Goal: Task Accomplishment & Management: Use online tool/utility

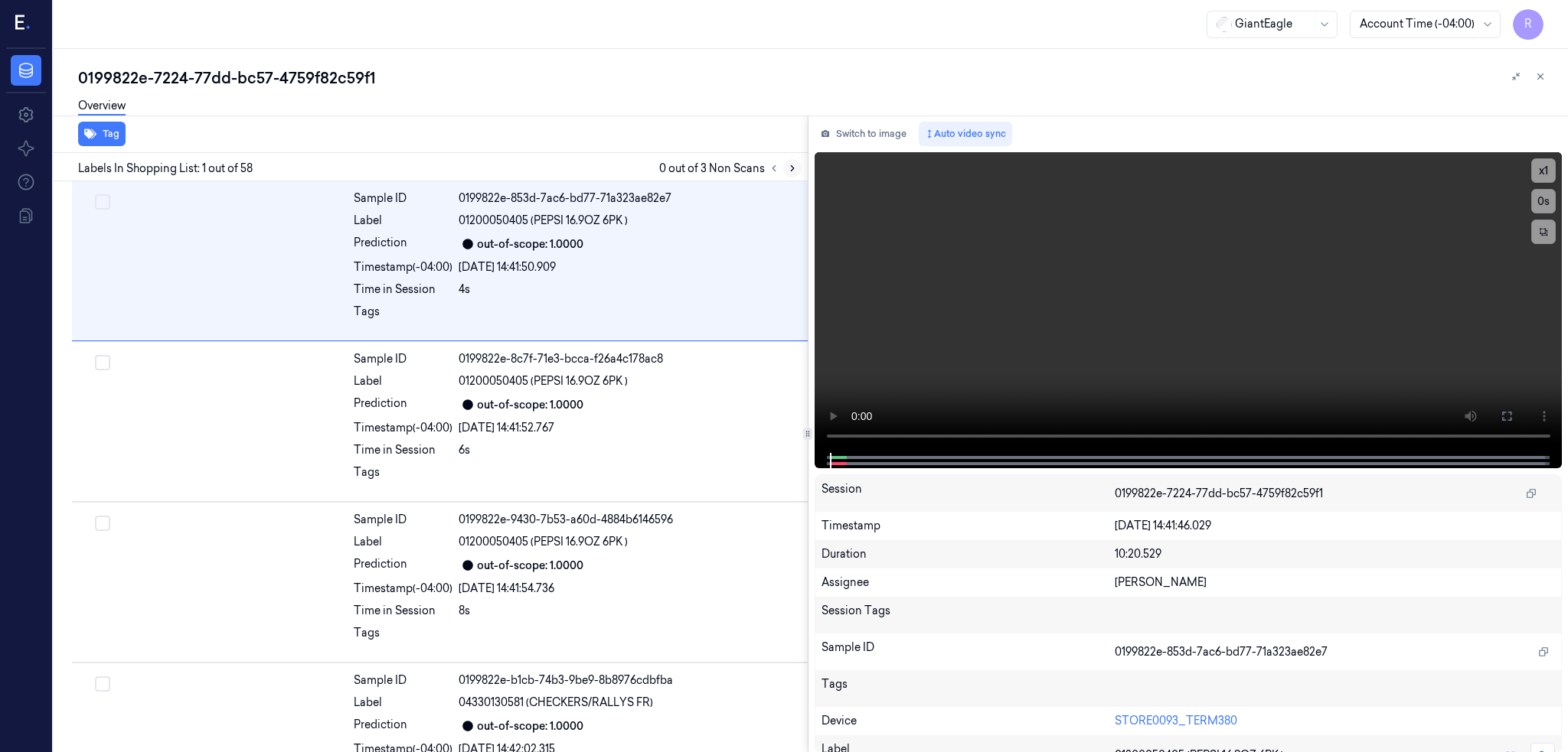
click at [798, 165] on icon at bounding box center [792, 168] width 10 height 10
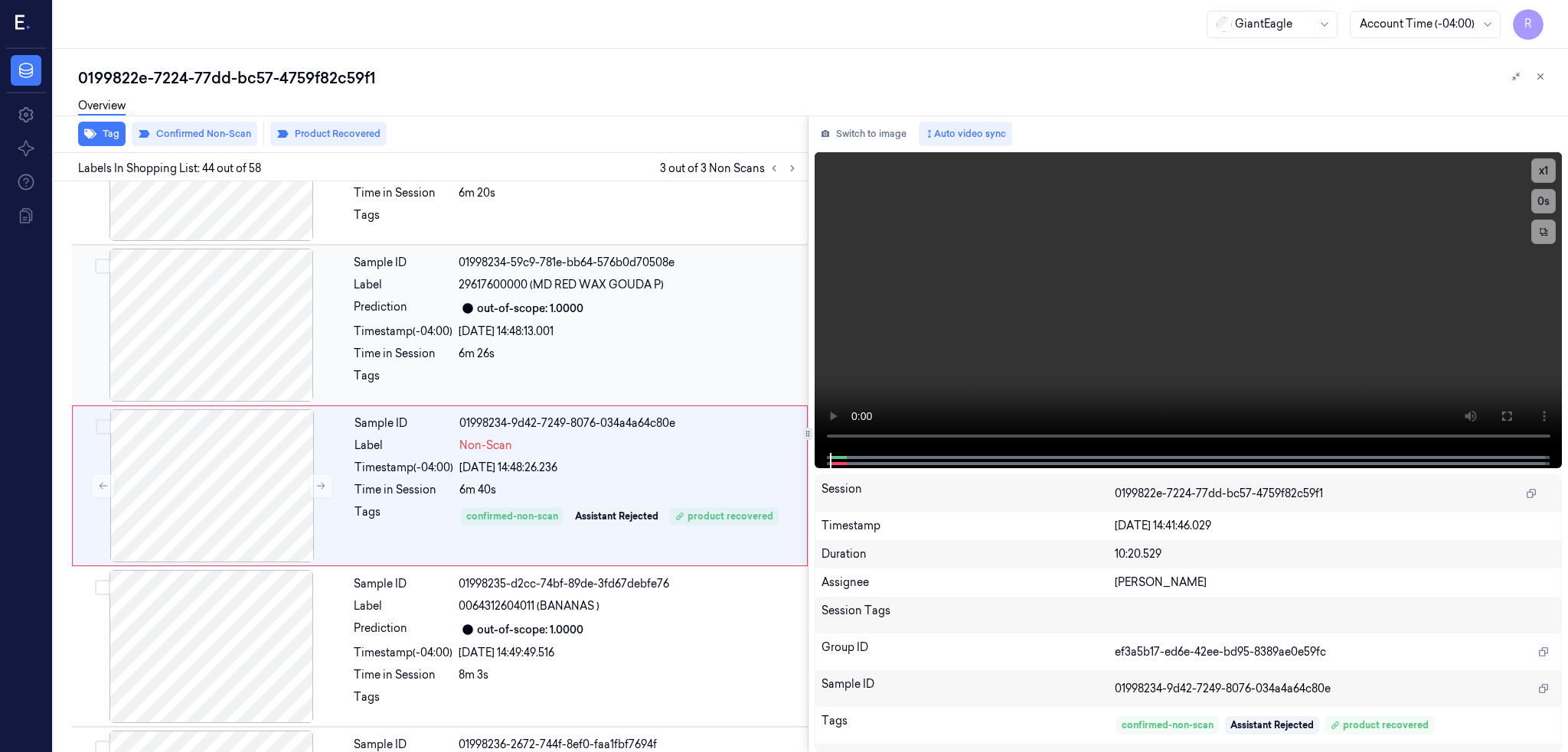
scroll to position [6710, 0]
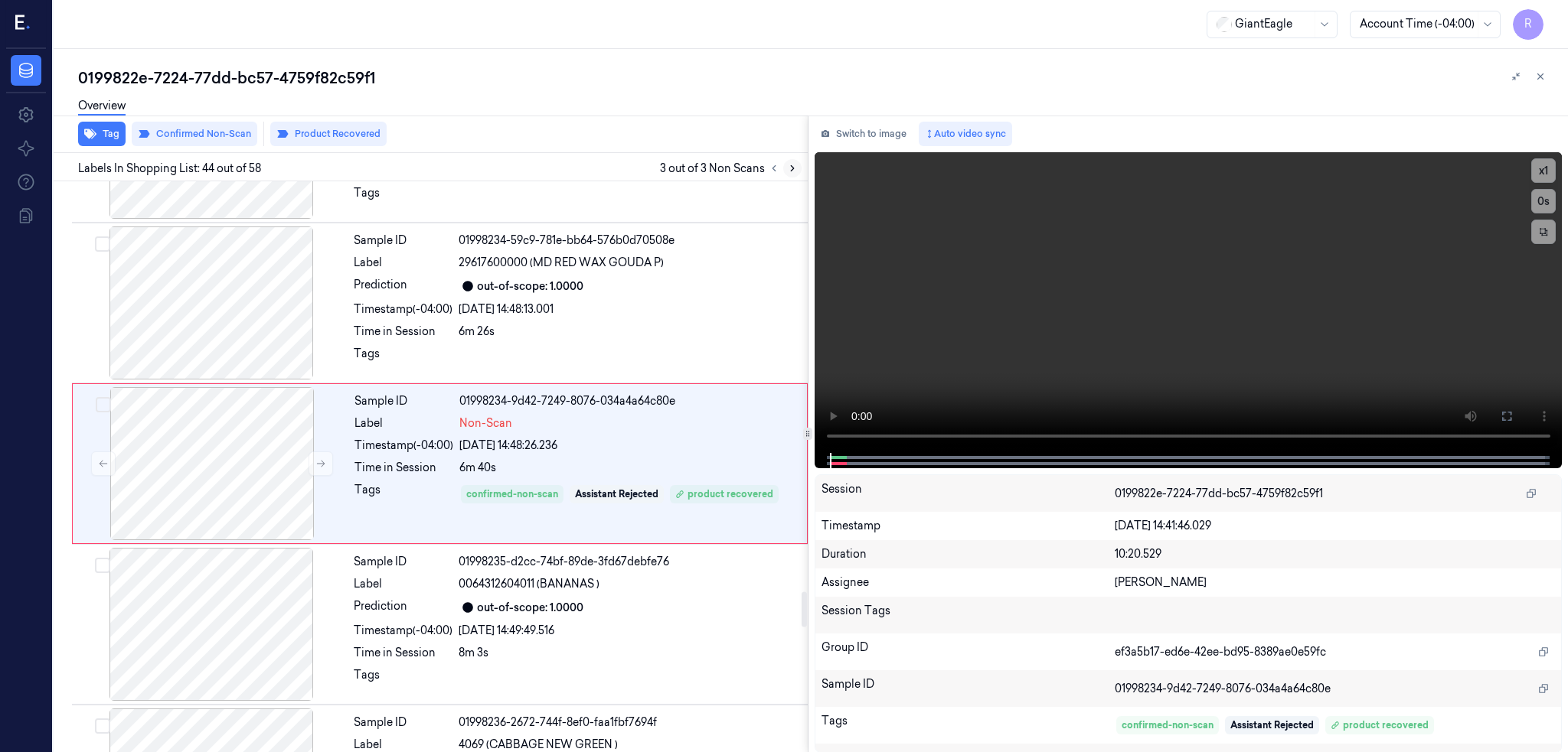
click at [798, 172] on icon at bounding box center [792, 168] width 10 height 10
click at [776, 168] on icon at bounding box center [774, 169] width 3 height 6
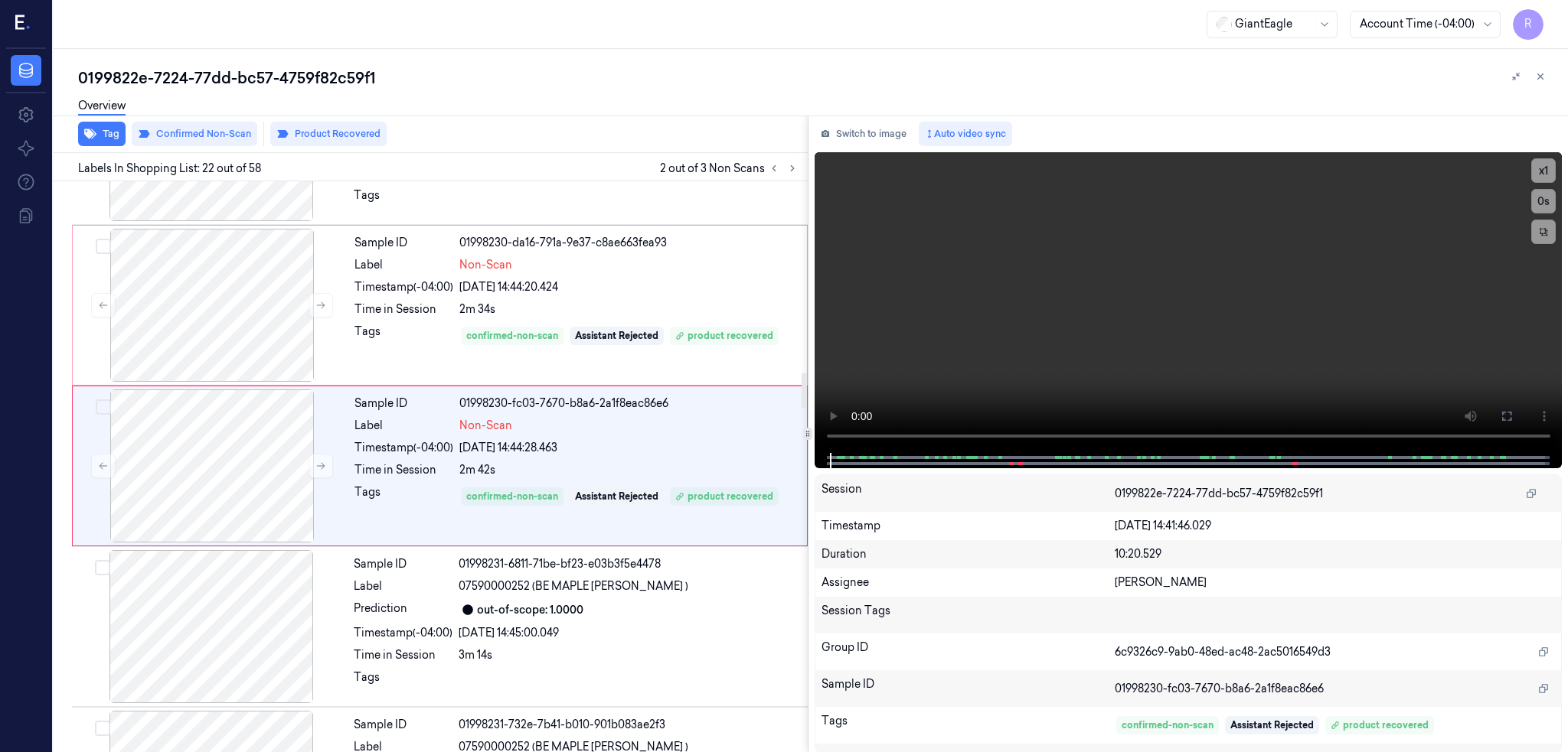
scroll to position [3068, 0]
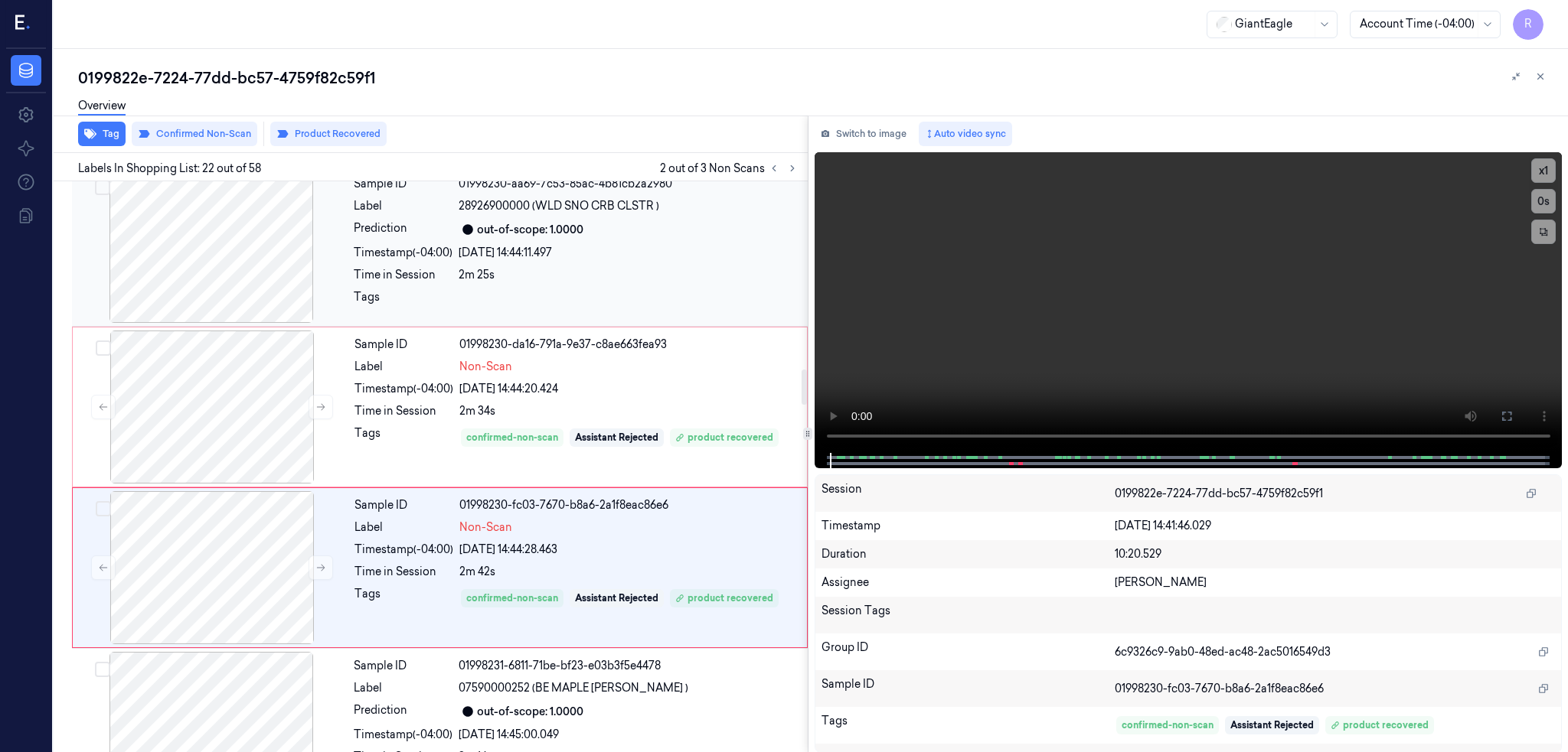
click at [259, 268] on div at bounding box center [211, 246] width 273 height 153
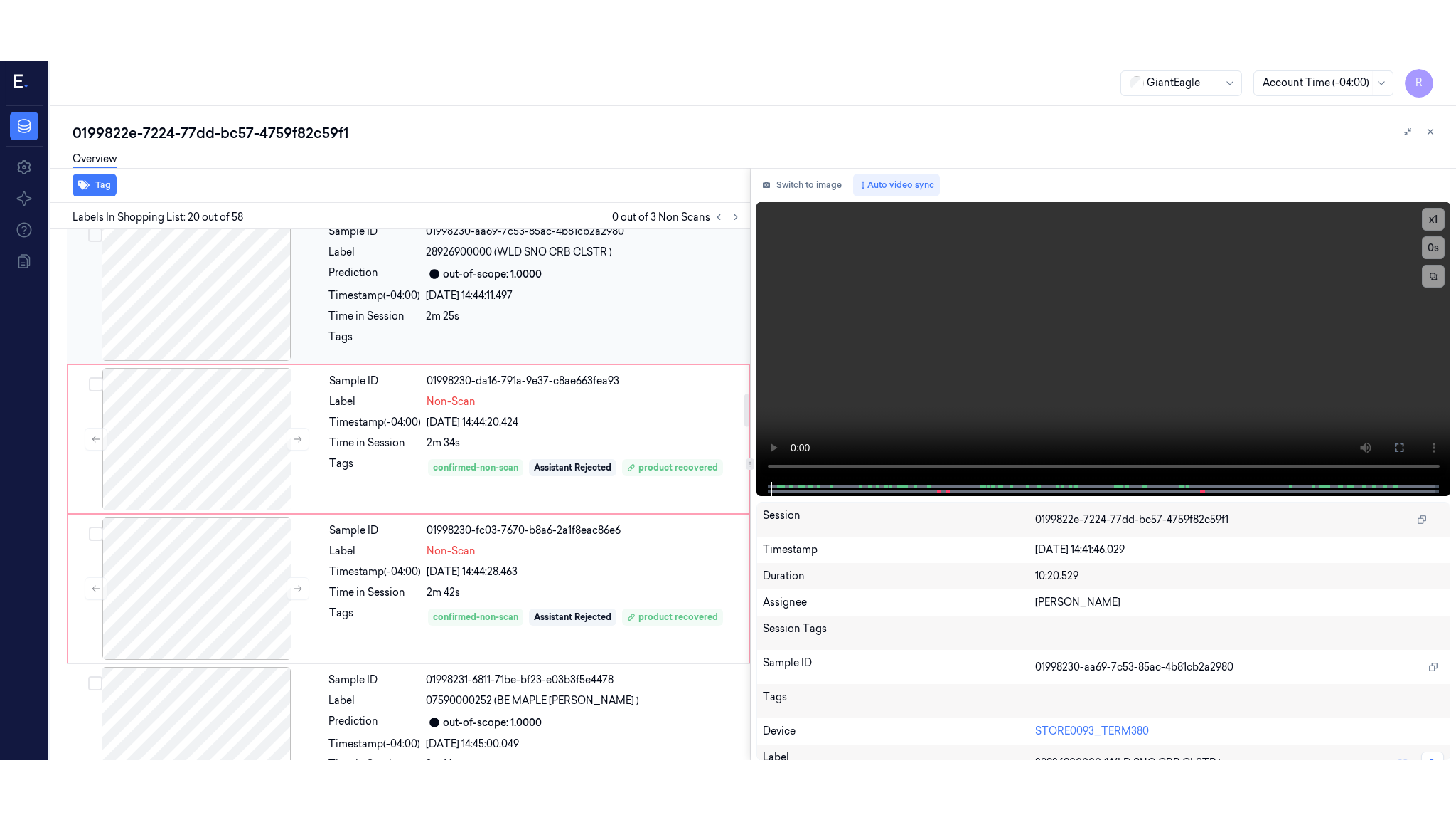
scroll to position [2649, 0]
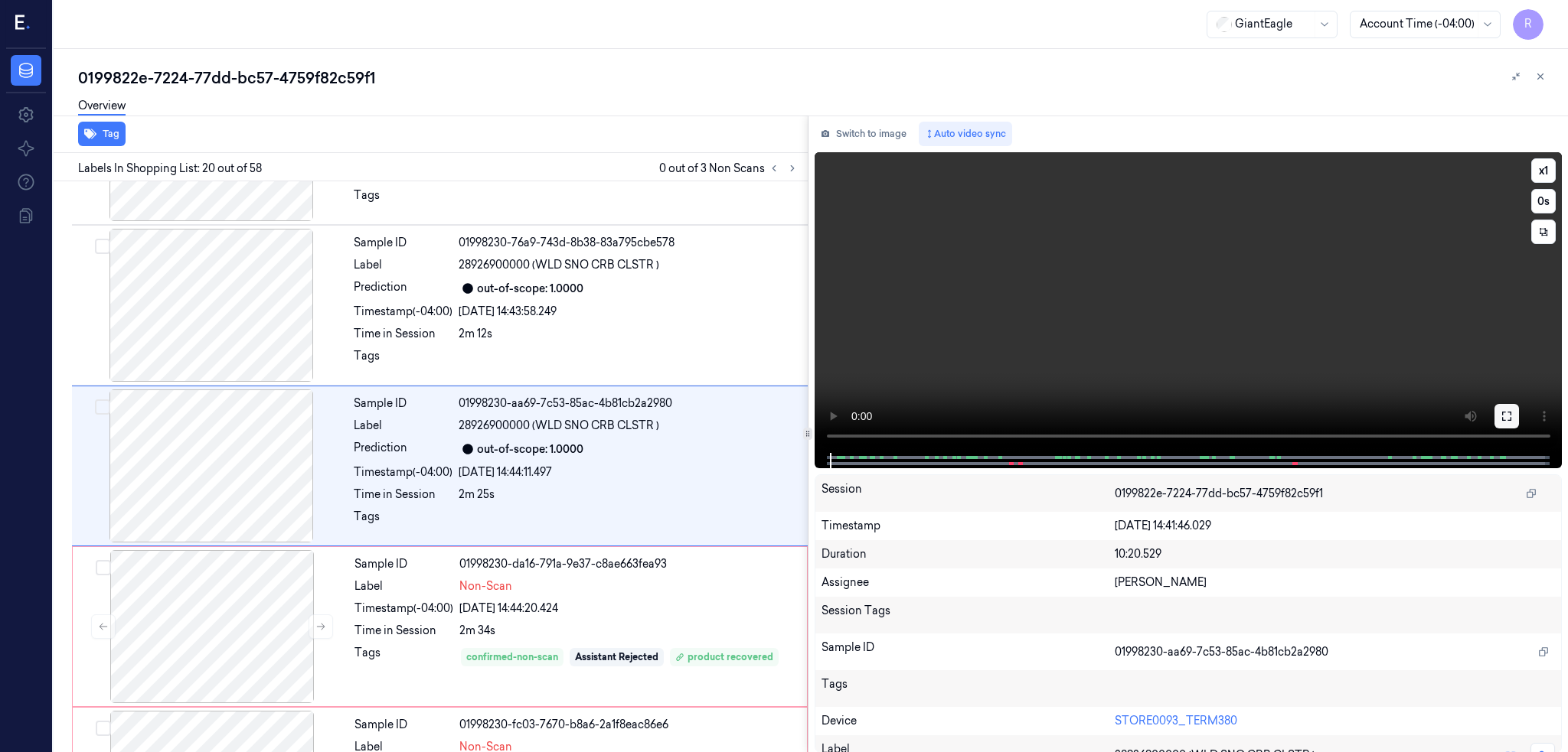
click at [1513, 415] on icon at bounding box center [1507, 416] width 12 height 12
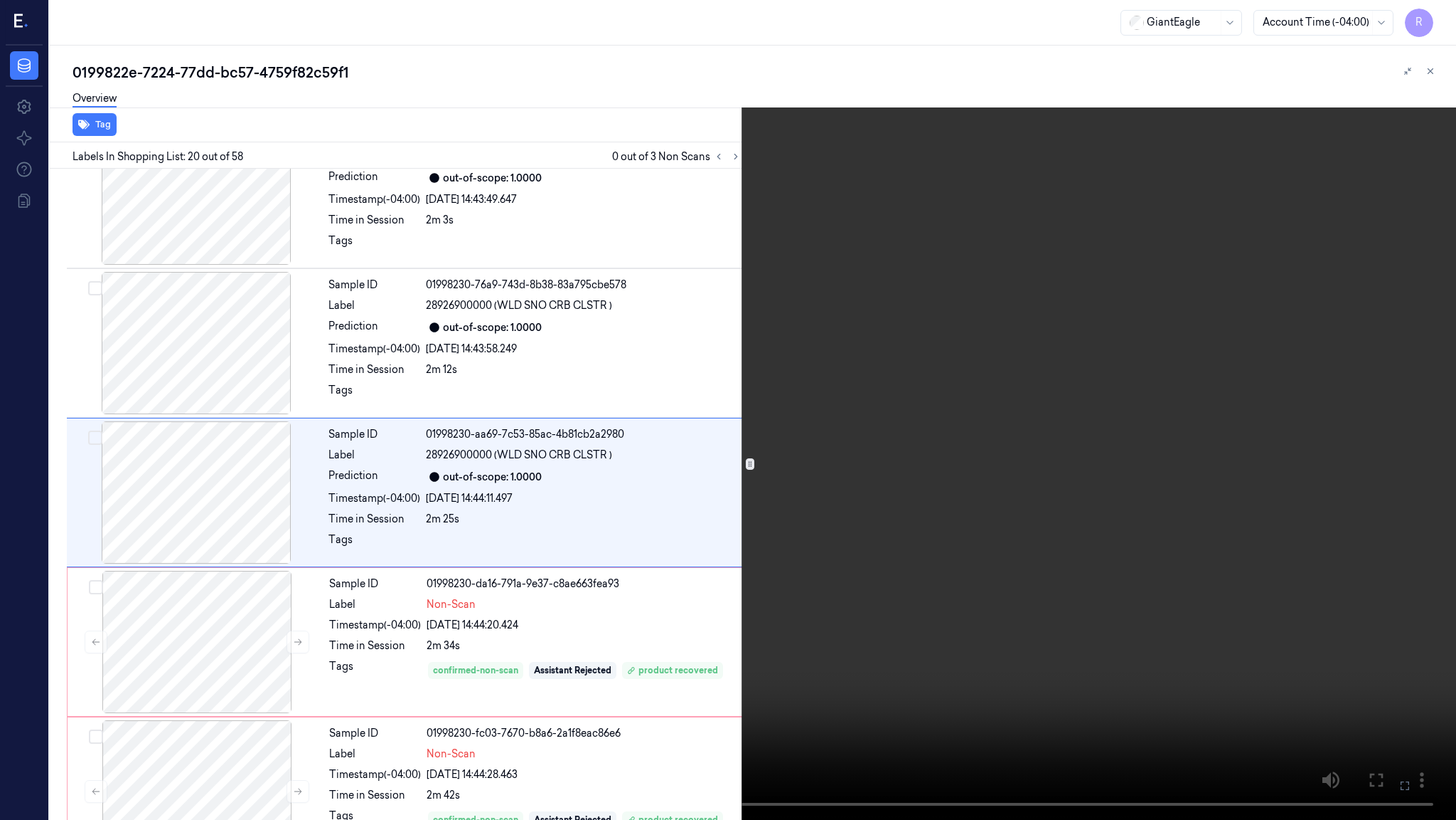
scroll to position [2588, 0]
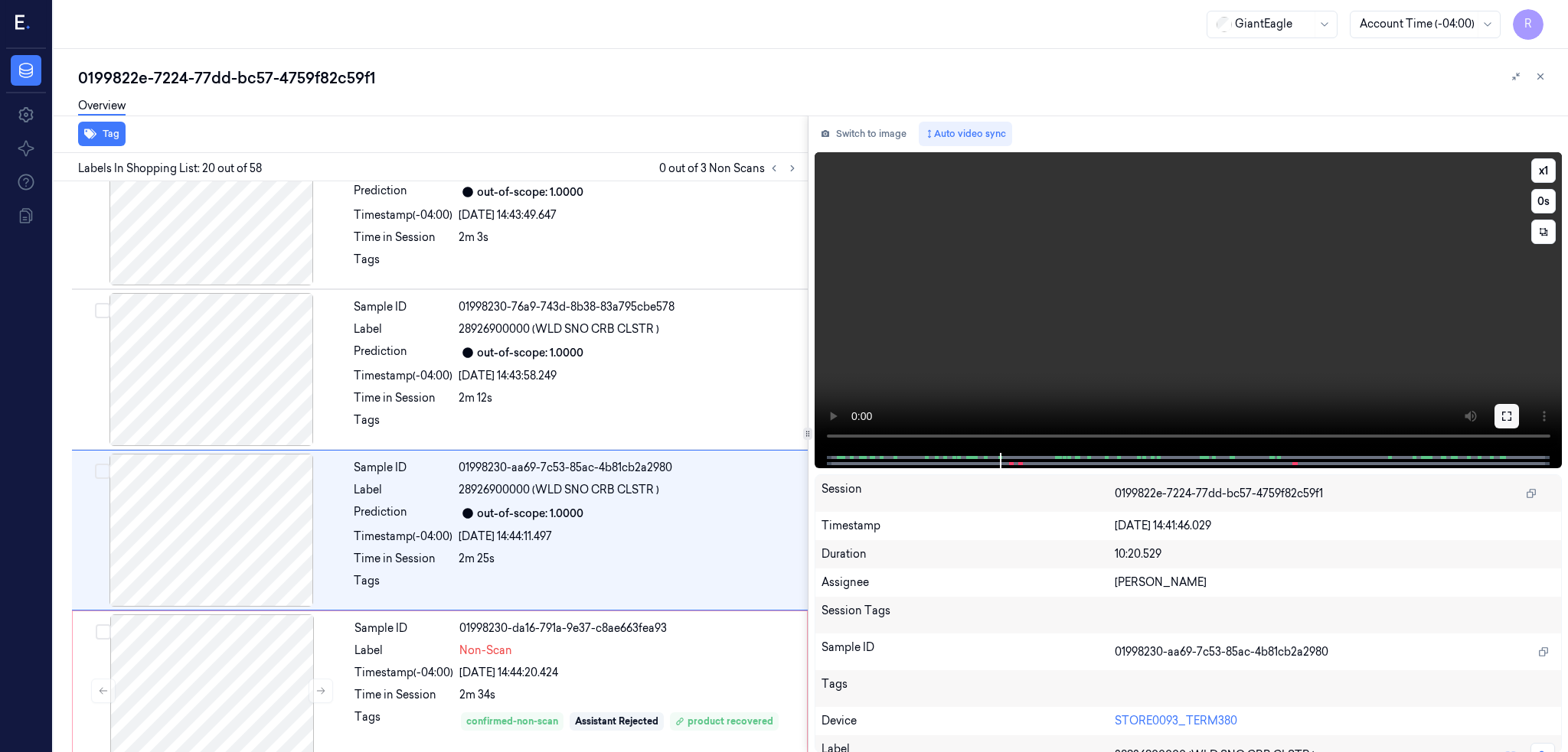
click at [1513, 416] on icon at bounding box center [1507, 416] width 12 height 12
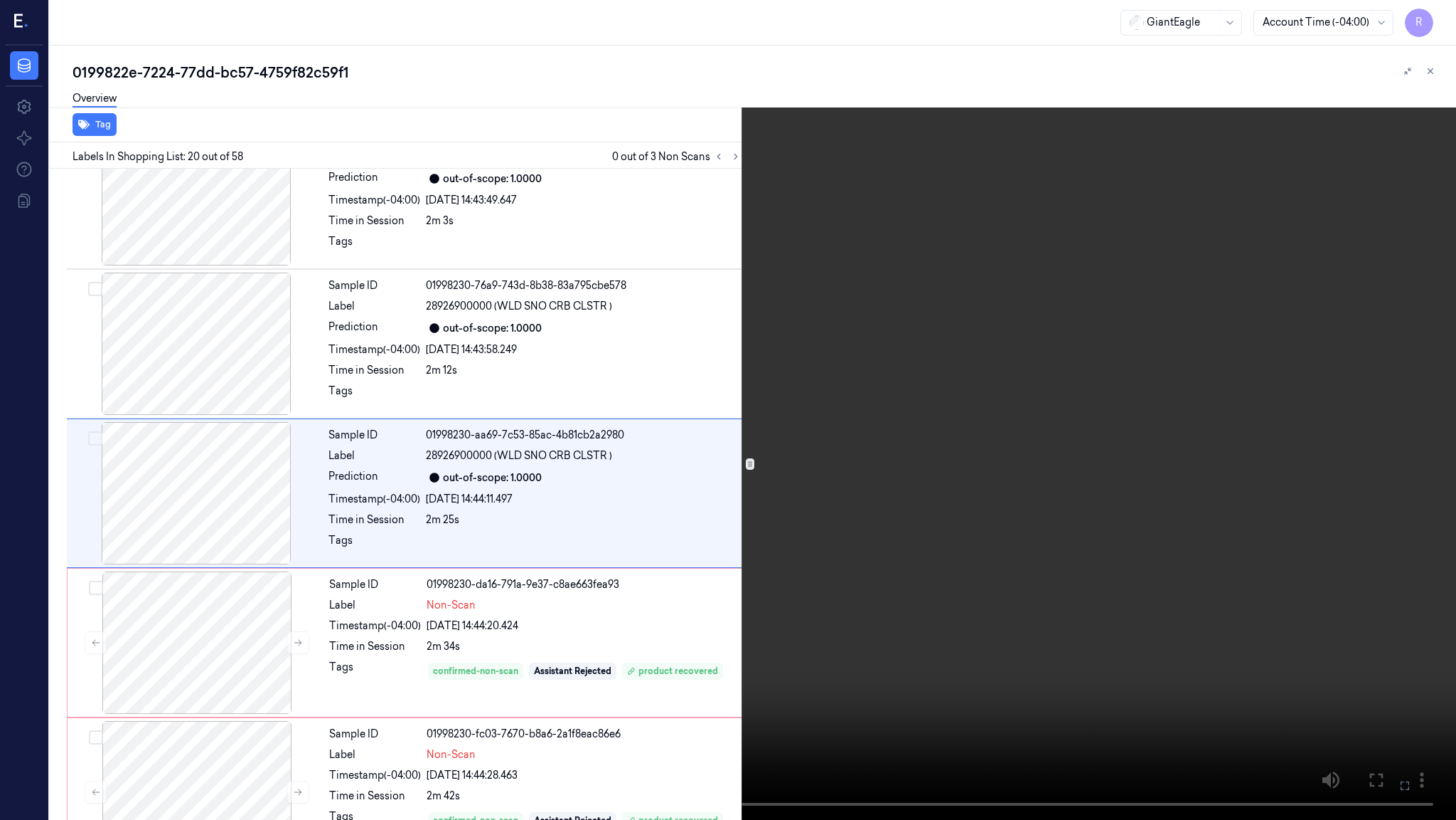
click at [767, 481] on video at bounding box center [728, 410] width 1456 height 820
click at [612, 699] on video at bounding box center [728, 410] width 1456 height 820
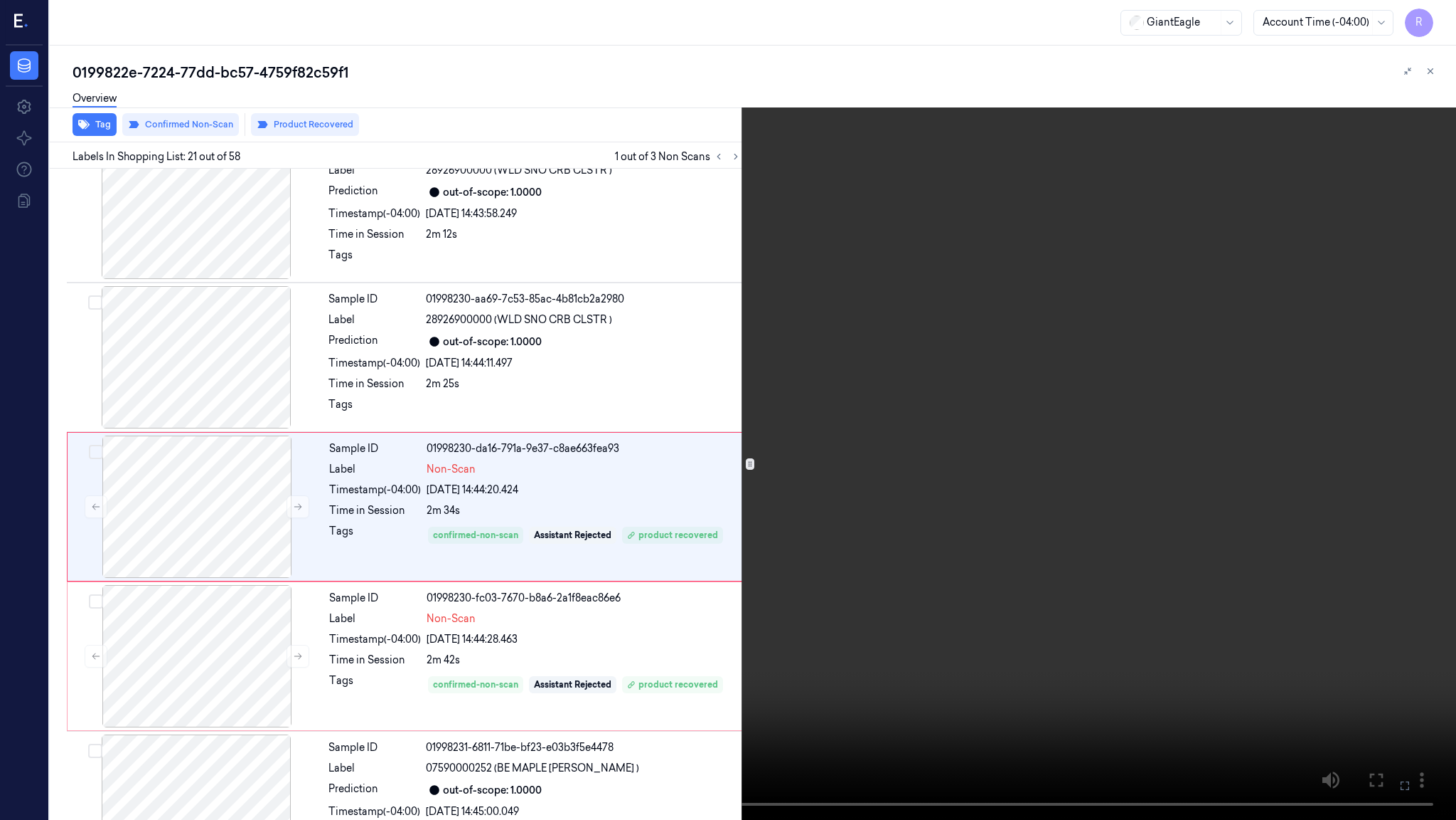
scroll to position [2738, 0]
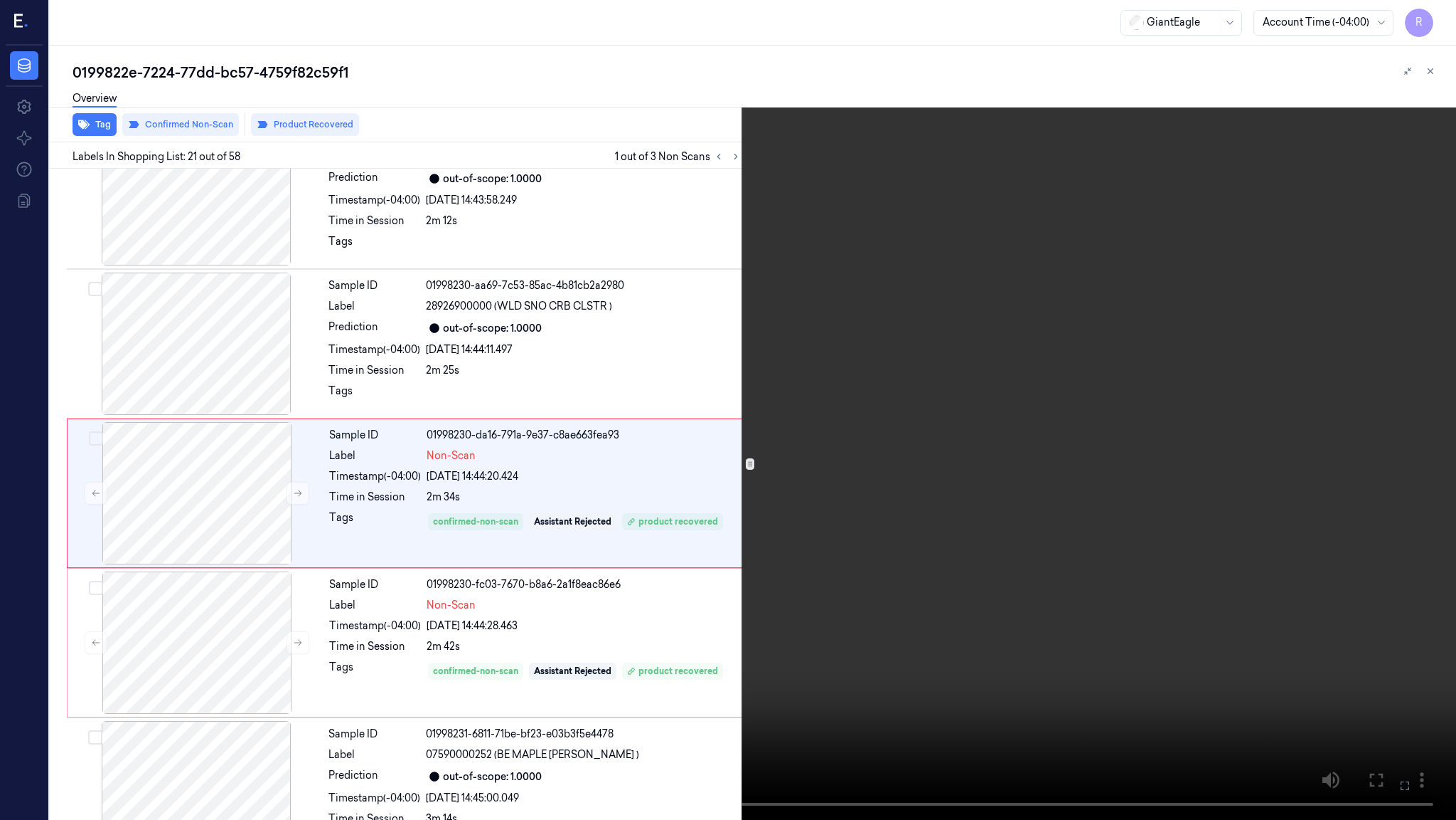
click at [0, 0] on button at bounding box center [0, 0] width 0 height 0
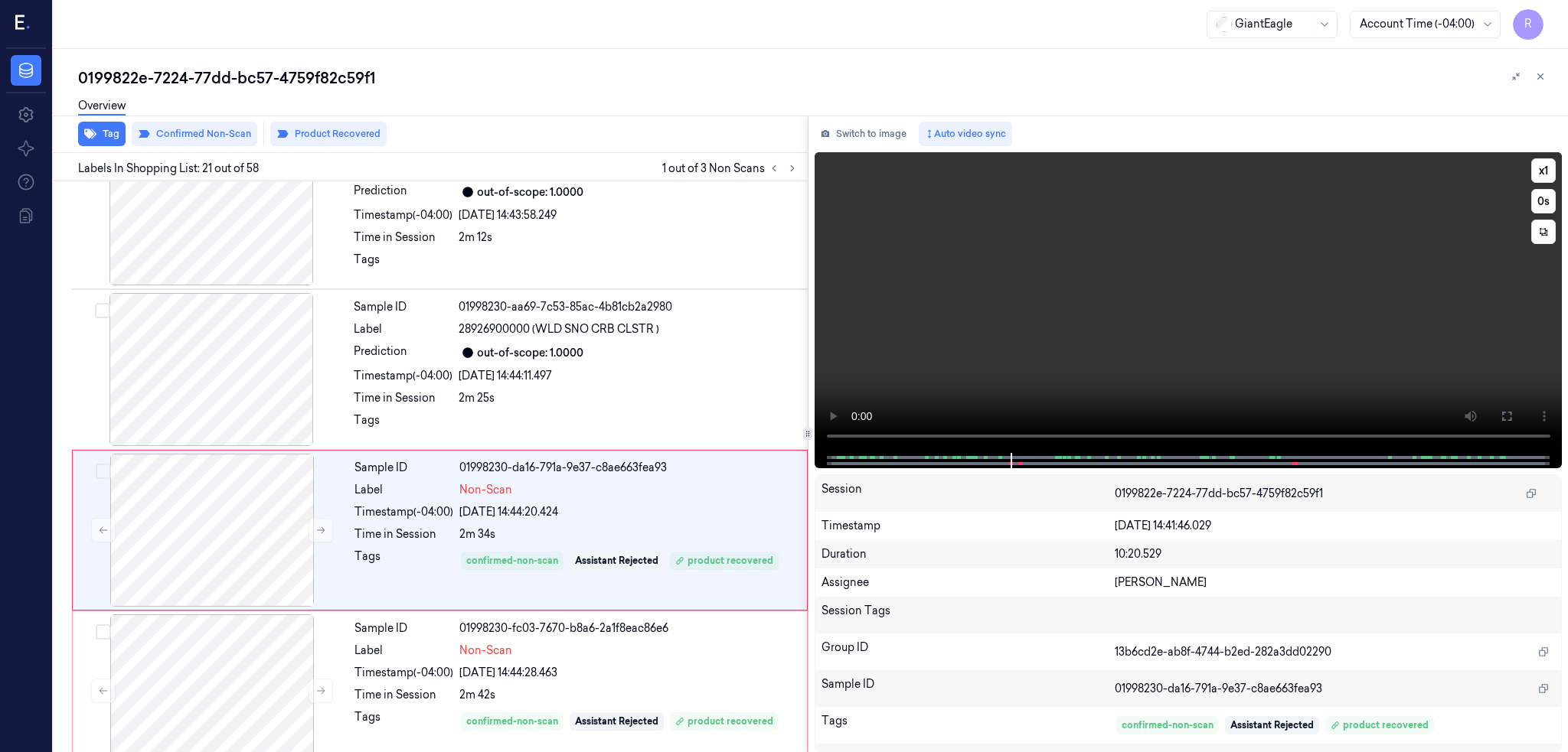
click at [1513, 411] on icon at bounding box center [1507, 416] width 12 height 12
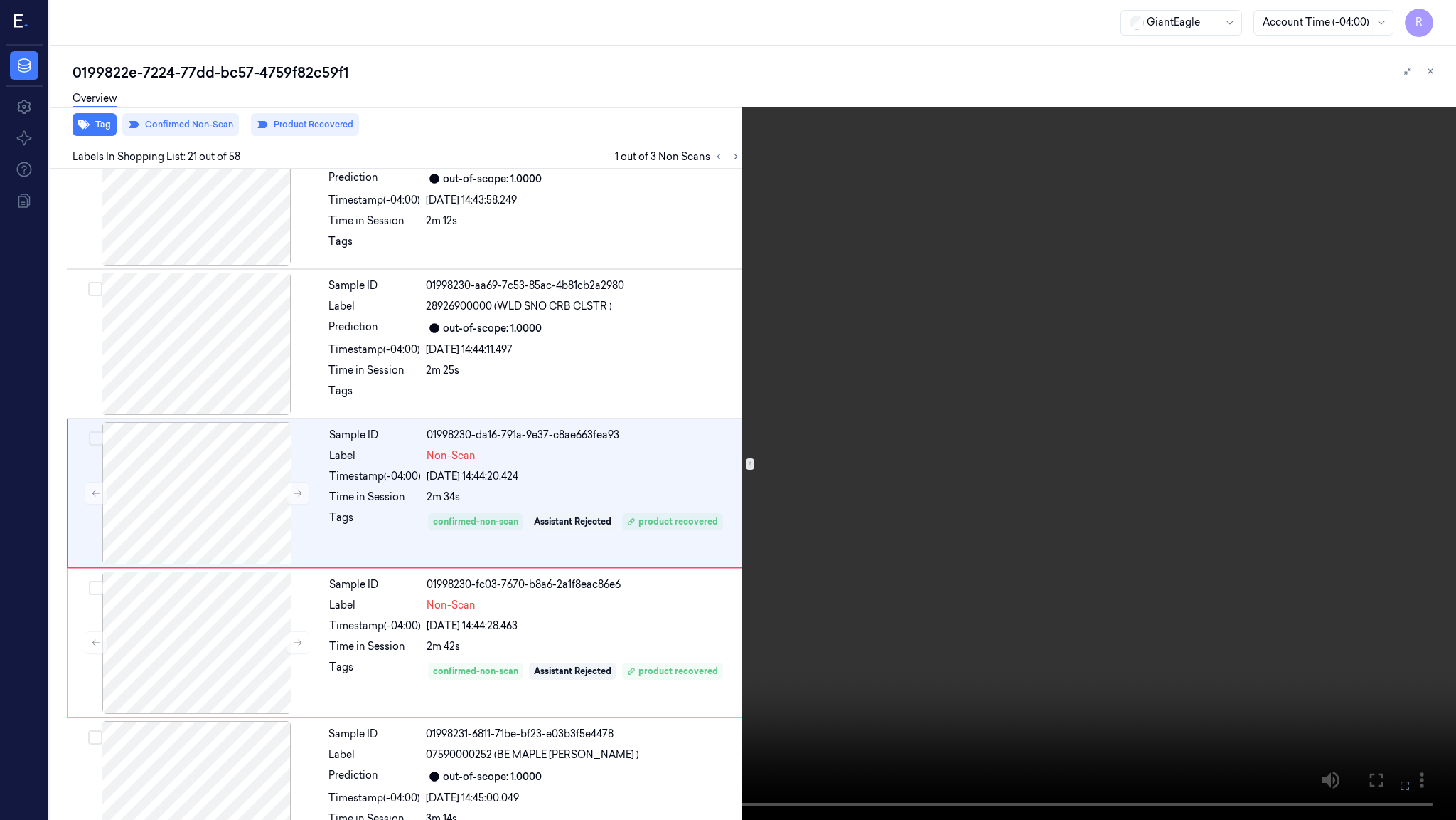
click at [333, 699] on video at bounding box center [728, 410] width 1456 height 820
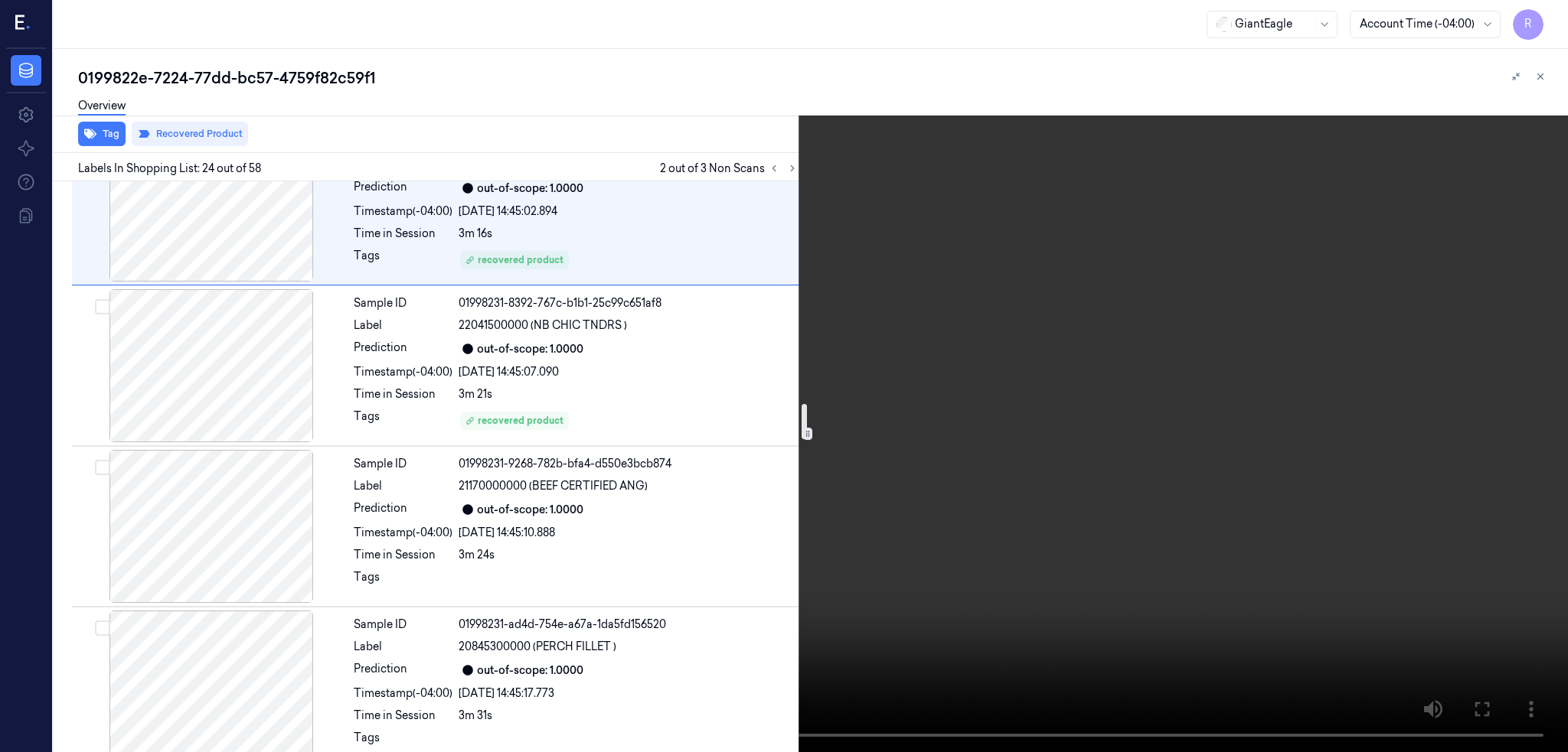
scroll to position [3632, 0]
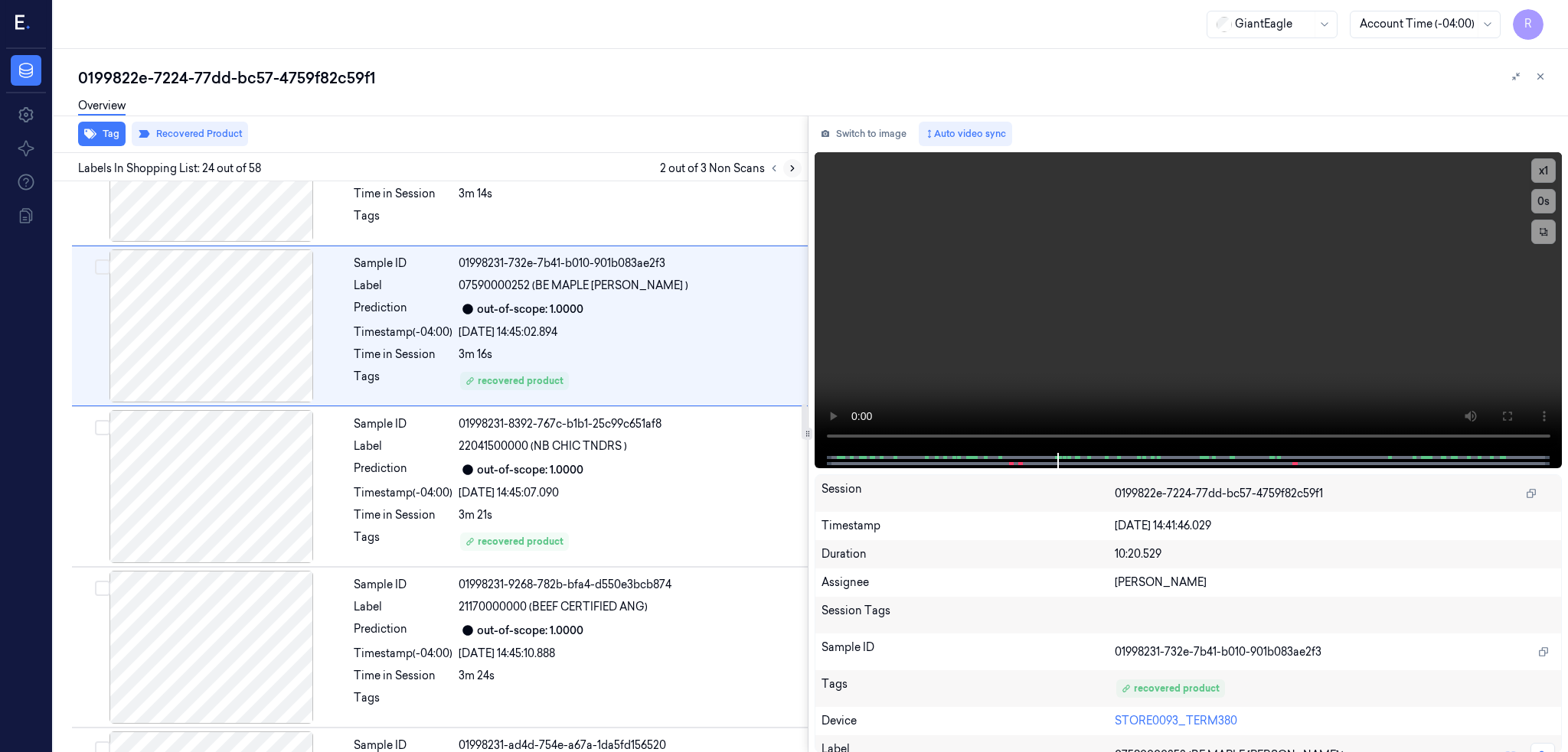
click at [798, 163] on icon at bounding box center [792, 168] width 10 height 10
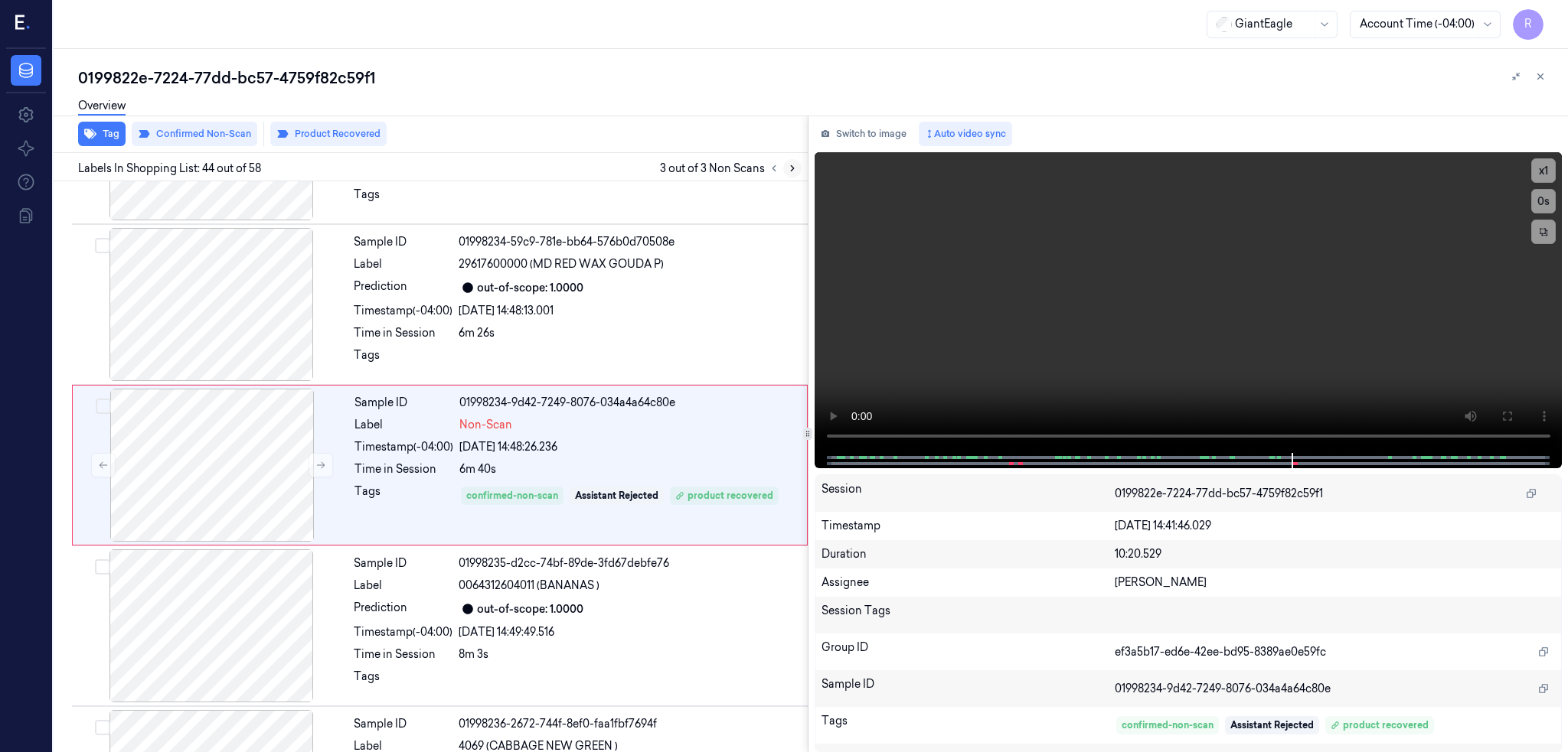
scroll to position [6710, 0]
click at [241, 455] on div at bounding box center [211, 463] width 273 height 153
click at [1520, 408] on button at bounding box center [1508, 416] width 25 height 25
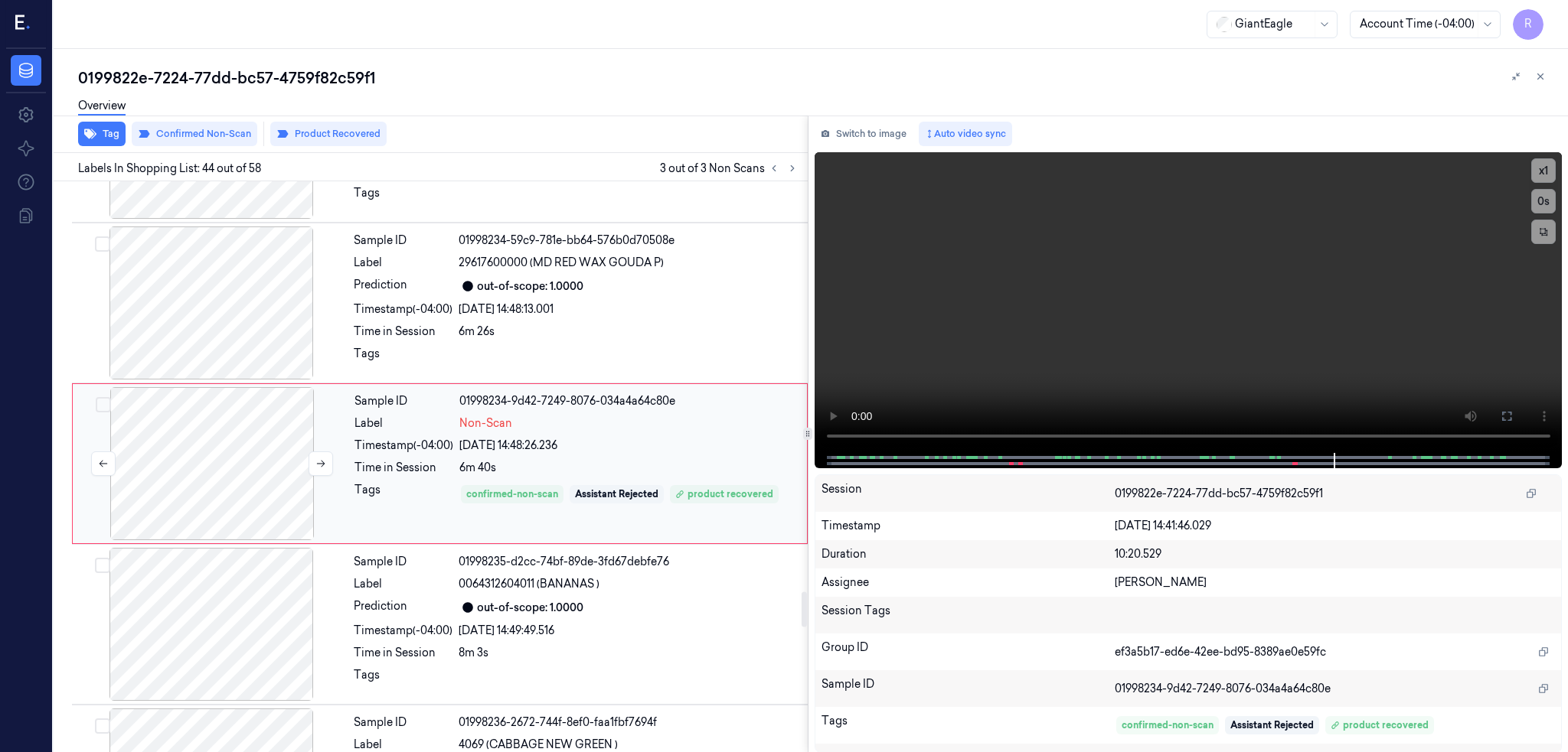
click at [200, 443] on div at bounding box center [211, 463] width 273 height 153
click at [206, 456] on div at bounding box center [211, 463] width 273 height 153
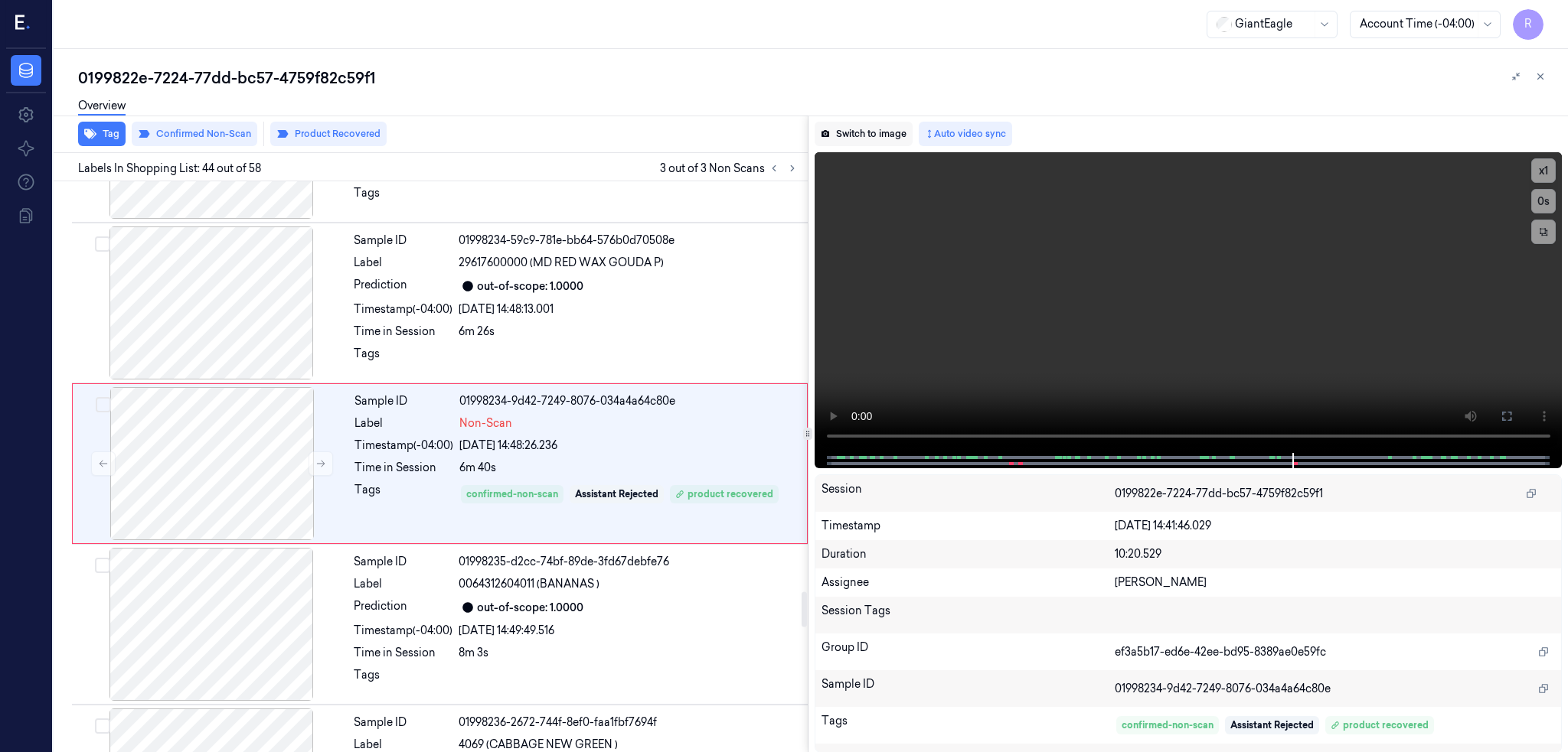
click at [911, 128] on button "Switch to image" at bounding box center [864, 134] width 98 height 25
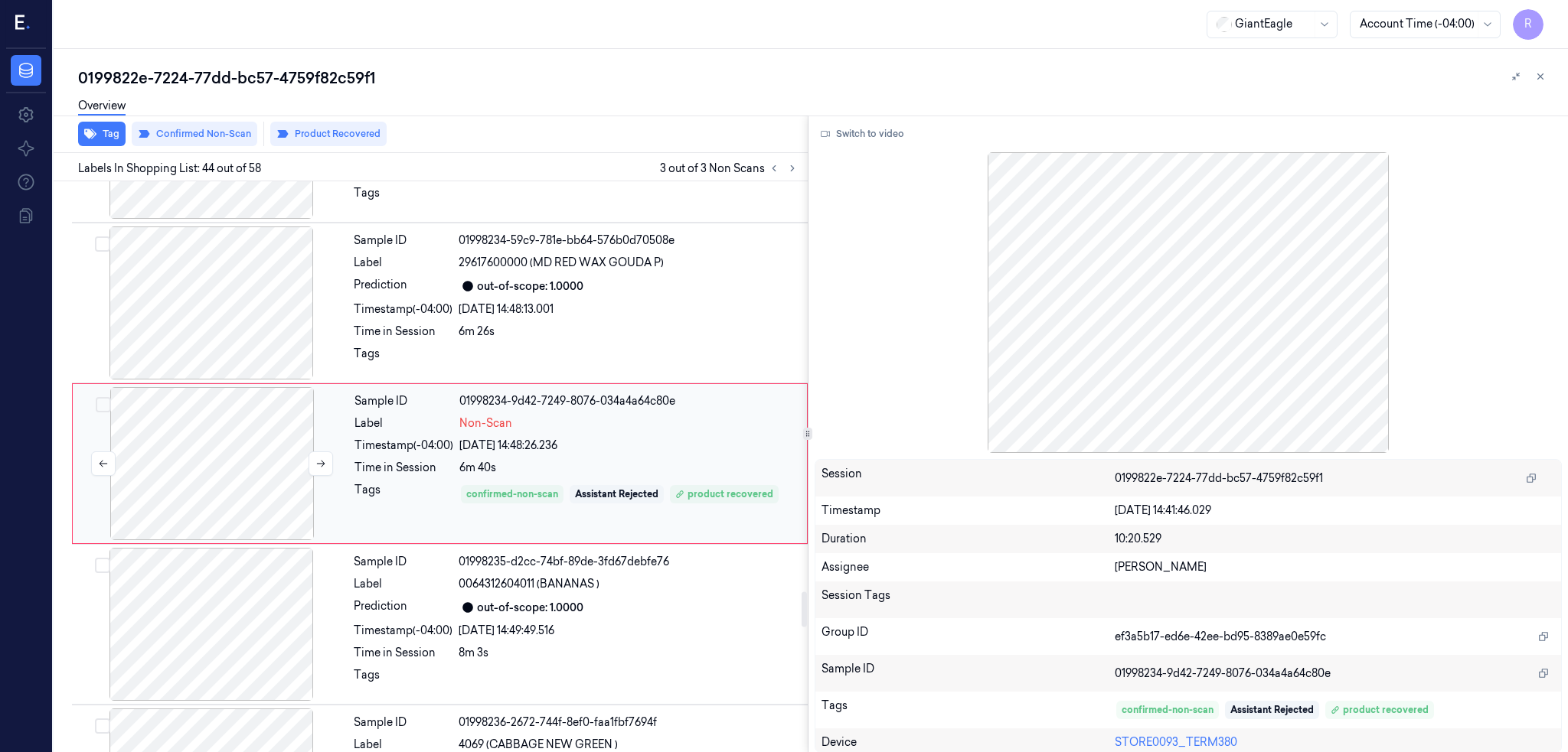
click at [239, 452] on div at bounding box center [211, 463] width 273 height 153
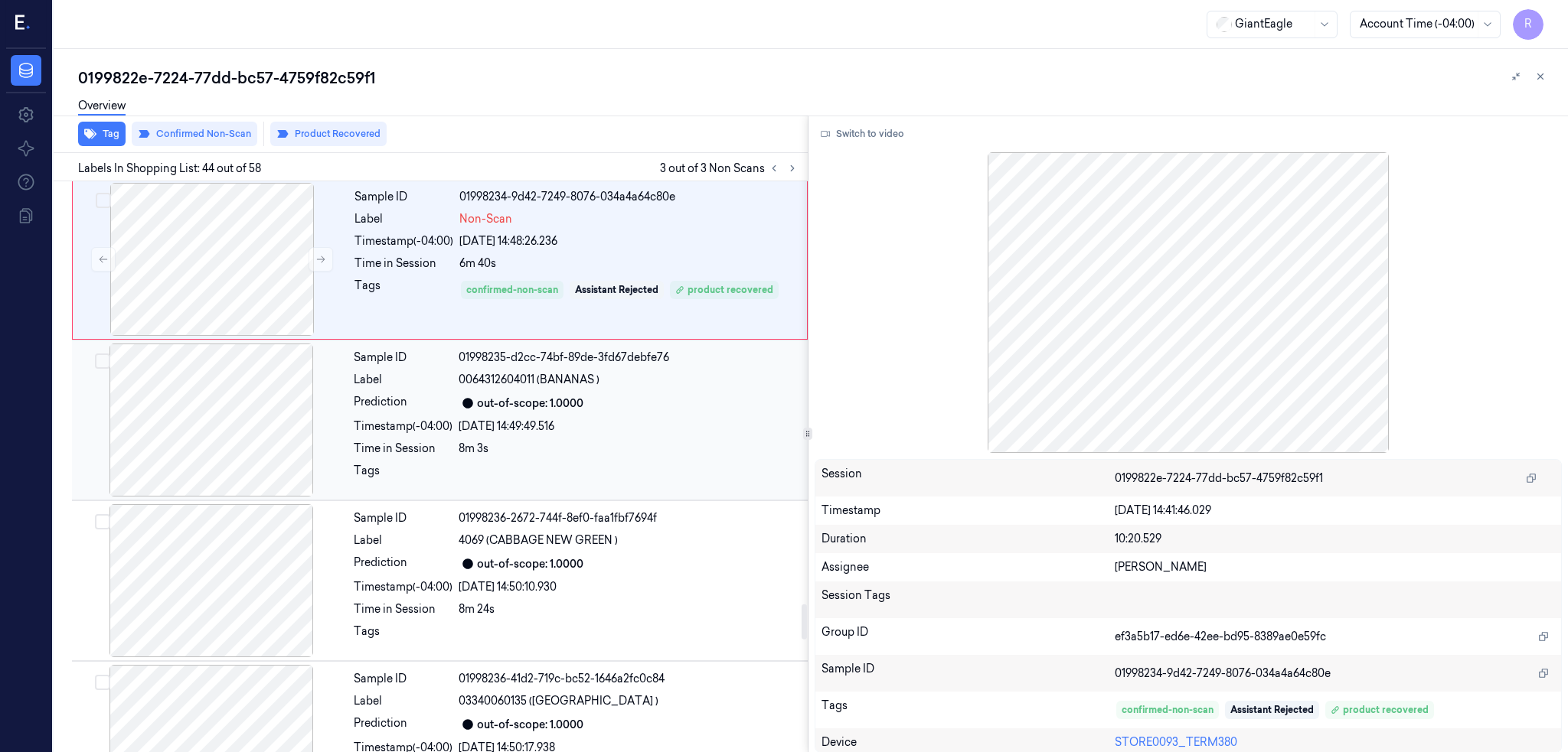
click at [231, 446] on div at bounding box center [211, 420] width 273 height 153
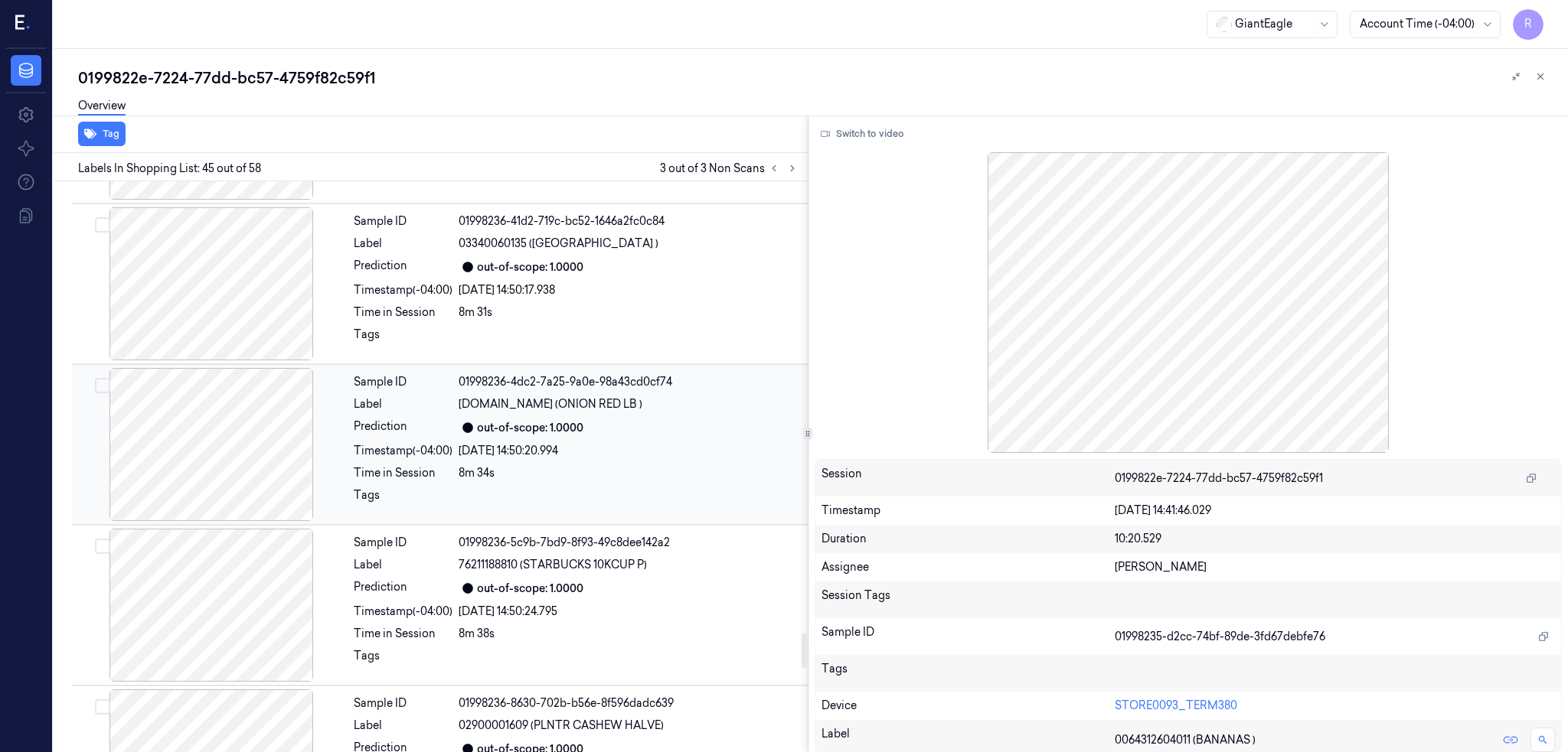
scroll to position [7380, 0]
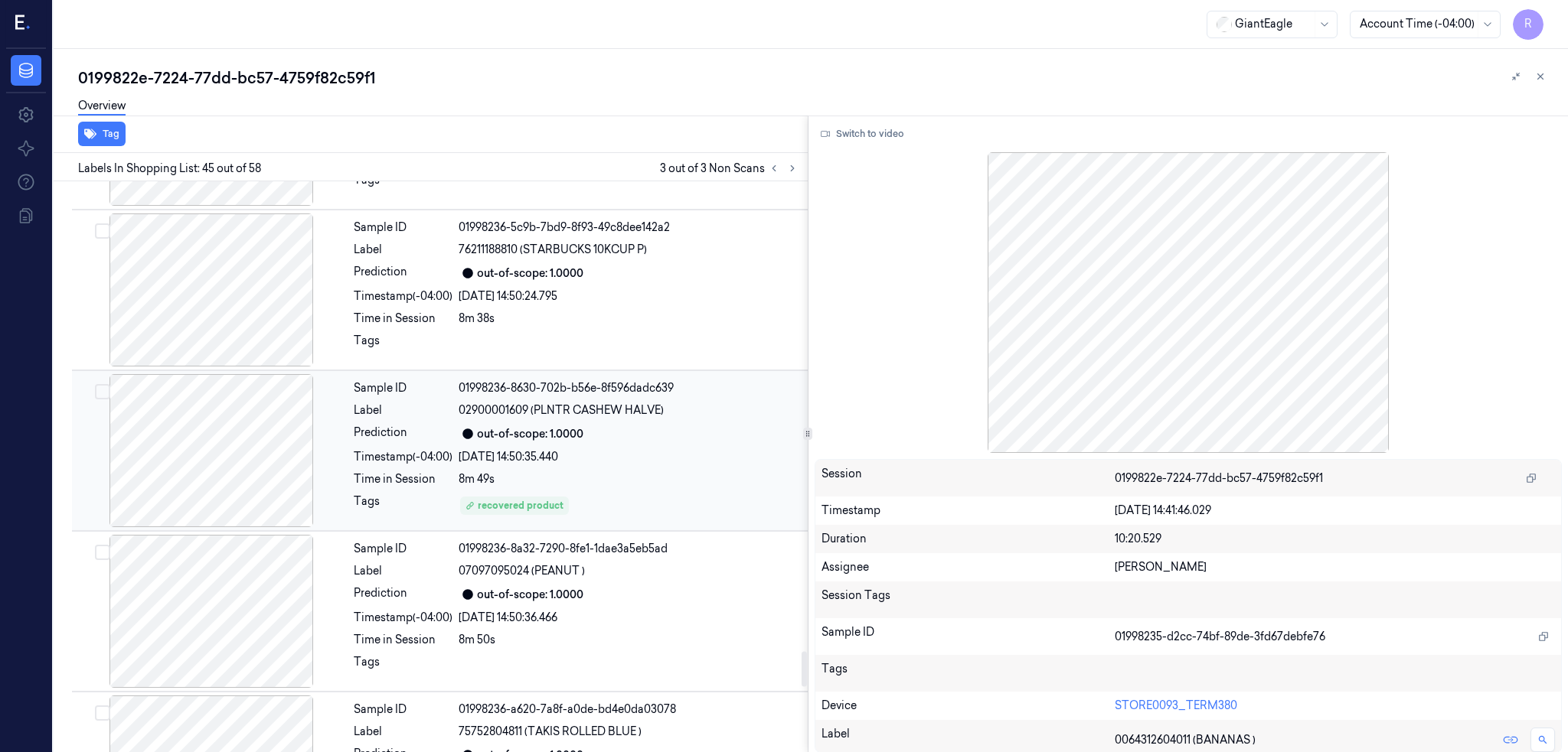
click at [253, 435] on div at bounding box center [211, 451] width 273 height 153
